Goal: Information Seeking & Learning: Learn about a topic

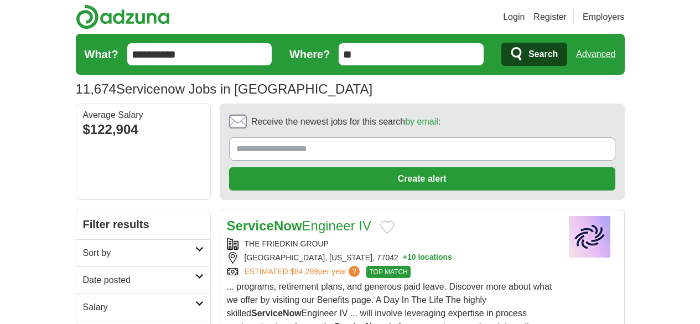
scroll to position [55, 0]
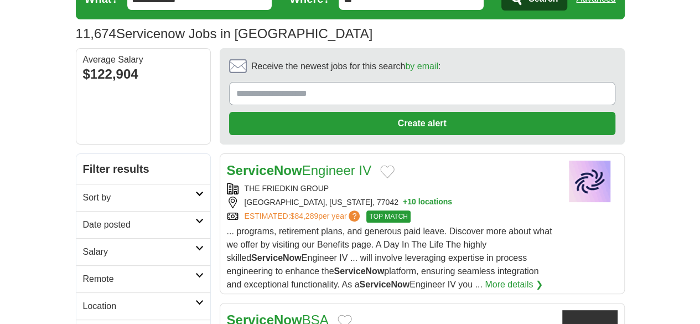
drag, startPoint x: 0, startPoint y: 0, endPoint x: 48, endPoint y: 178, distance: 183.9
click at [76, 211] on link "Date posted" at bounding box center [143, 224] width 134 height 27
click at [83, 245] on link "Last 24 hours" at bounding box center [143, 251] width 121 height 13
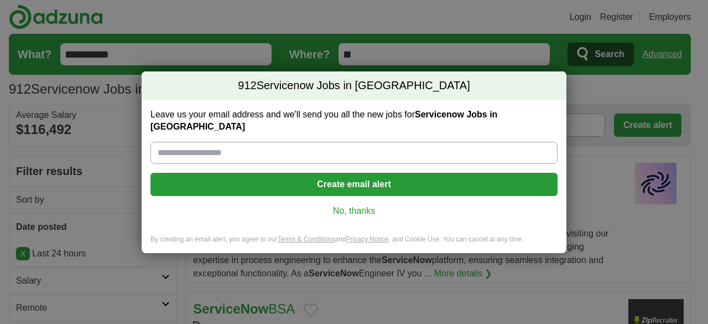
click at [370, 205] on link "No, thanks" at bounding box center [354, 211] width 390 height 12
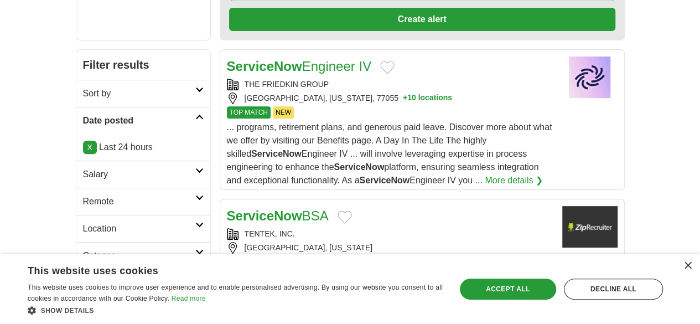
scroll to position [166, 0]
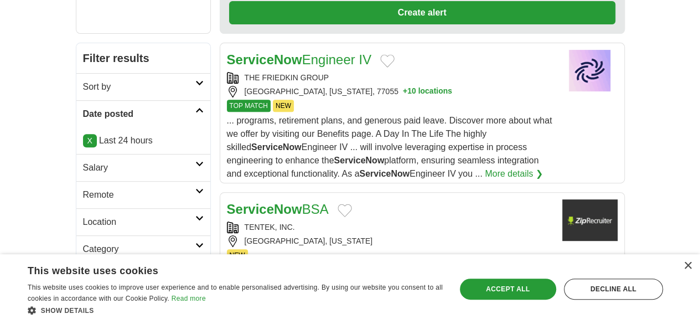
click at [83, 161] on h2 "Salary" at bounding box center [139, 167] width 112 height 13
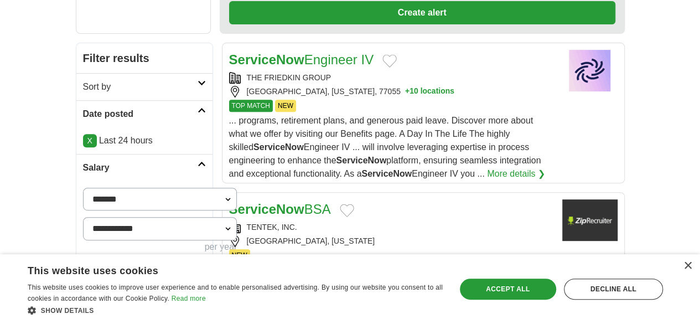
click at [92, 188] on select "**********" at bounding box center [160, 199] width 154 height 23
select select "******"
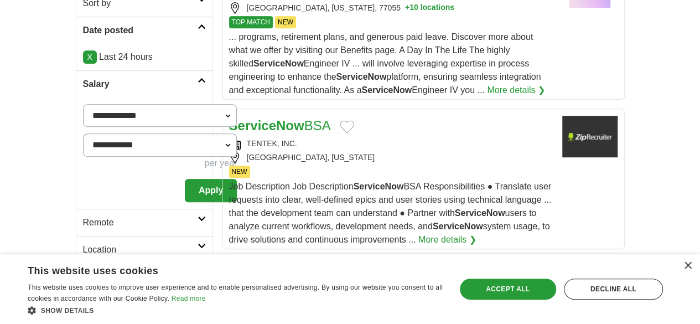
scroll to position [277, 0]
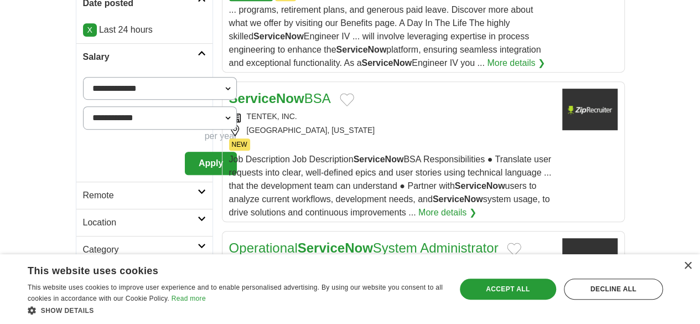
click at [185, 152] on button "Apply" at bounding box center [211, 163] width 52 height 23
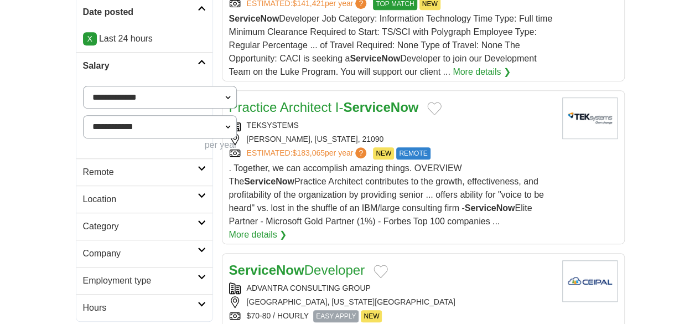
scroll to position [277, 0]
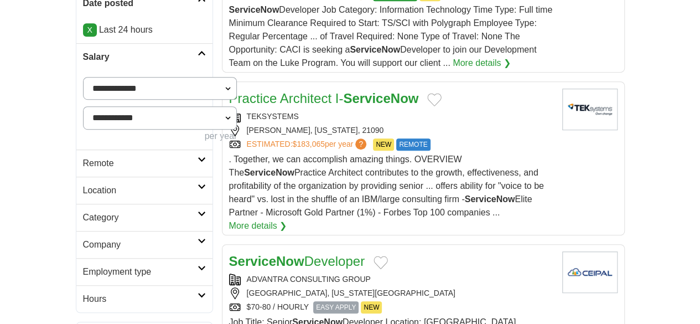
click at [76, 149] on link "Remote" at bounding box center [144, 162] width 136 height 27
click at [83, 185] on link "Remote jobs" at bounding box center [108, 189] width 50 height 9
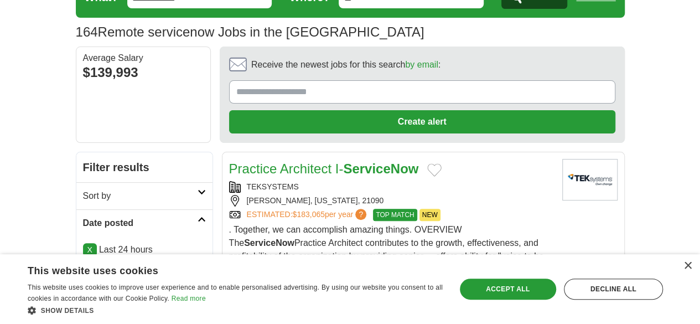
scroll to position [111, 0]
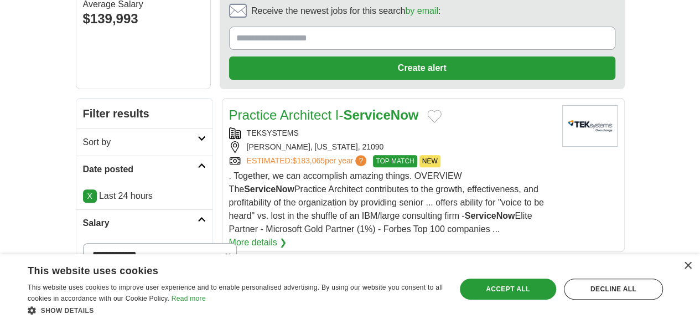
click at [83, 243] on select "**********" at bounding box center [160, 254] width 154 height 23
select select "******"
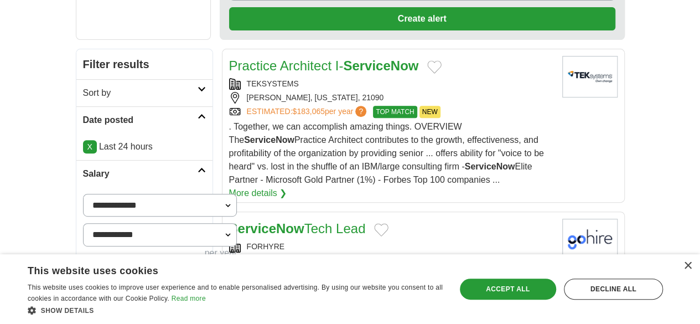
scroll to position [221, 0]
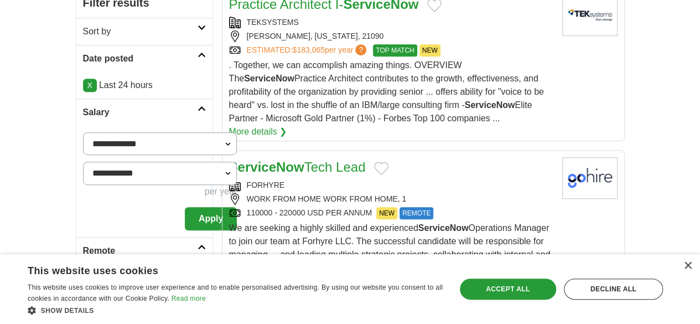
click at [185, 207] on button "Apply" at bounding box center [211, 218] width 52 height 23
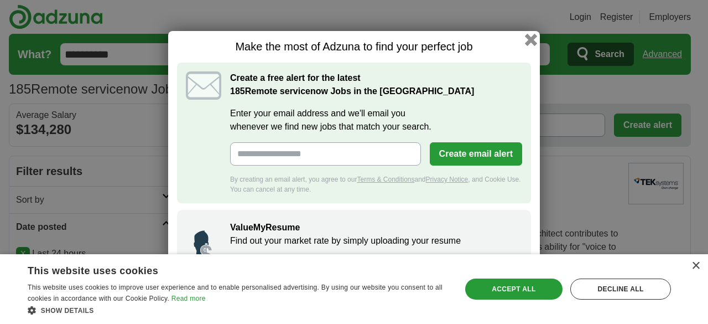
click at [531, 39] on button "button" at bounding box center [531, 40] width 12 height 12
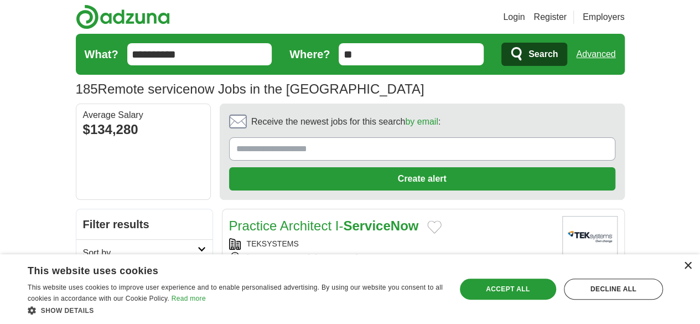
click at [684, 268] on div "×" at bounding box center [687, 266] width 8 height 8
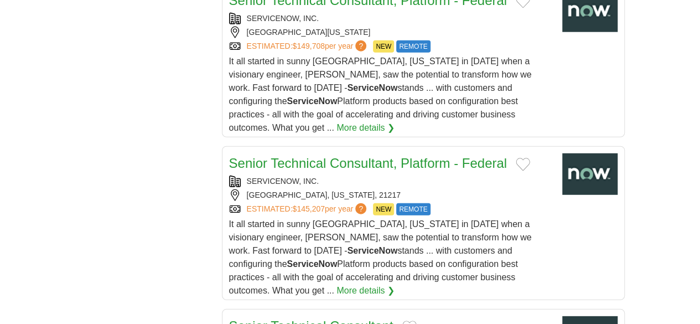
scroll to position [1494, 0]
